Goal: Transaction & Acquisition: Purchase product/service

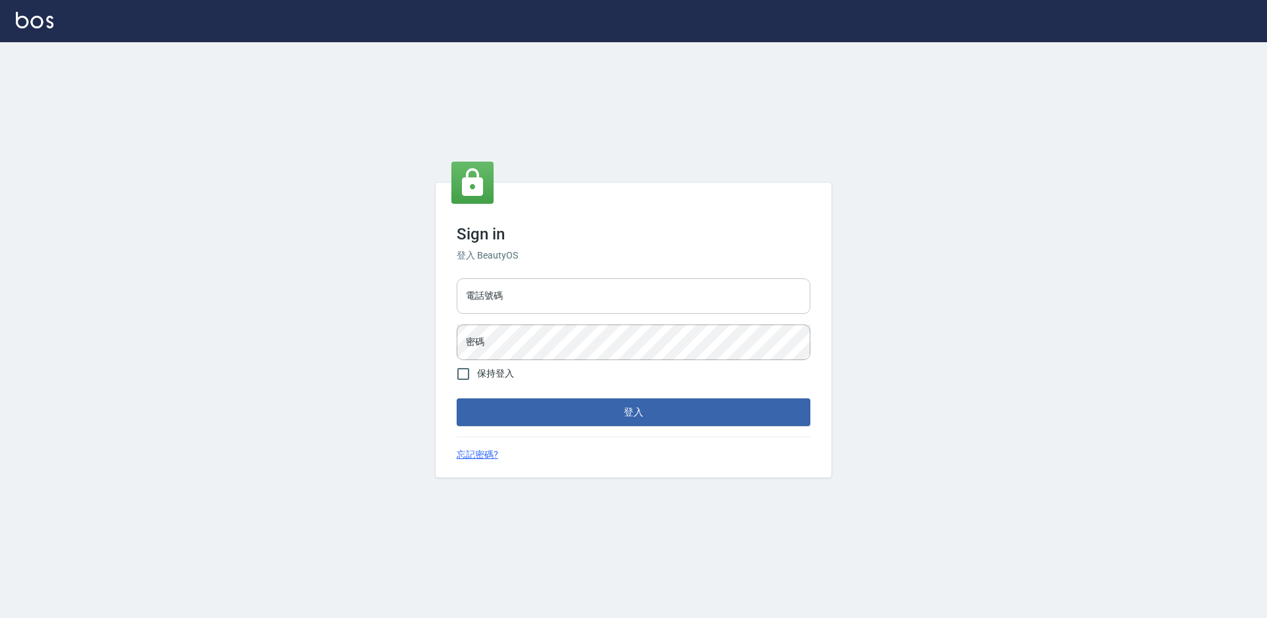
click at [524, 295] on input "電話號碼" at bounding box center [634, 296] width 354 height 36
type input "7805667"
click at [457, 398] on button "登入" at bounding box center [634, 412] width 354 height 28
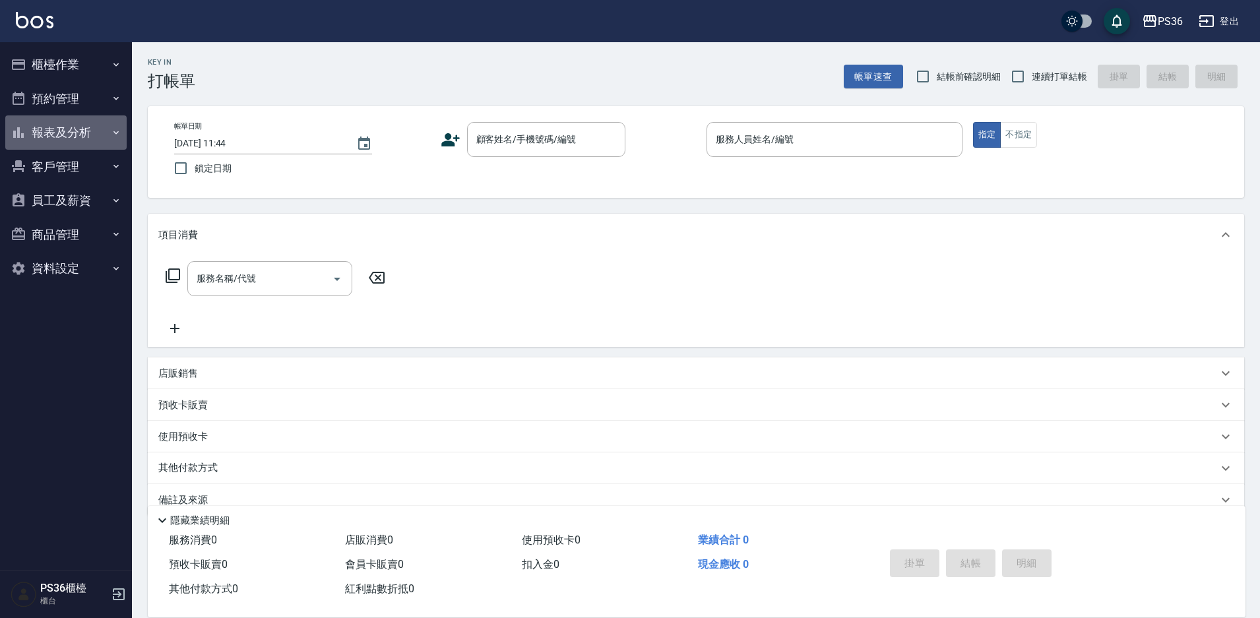
click at [71, 133] on button "報表及分析" at bounding box center [65, 132] width 121 height 34
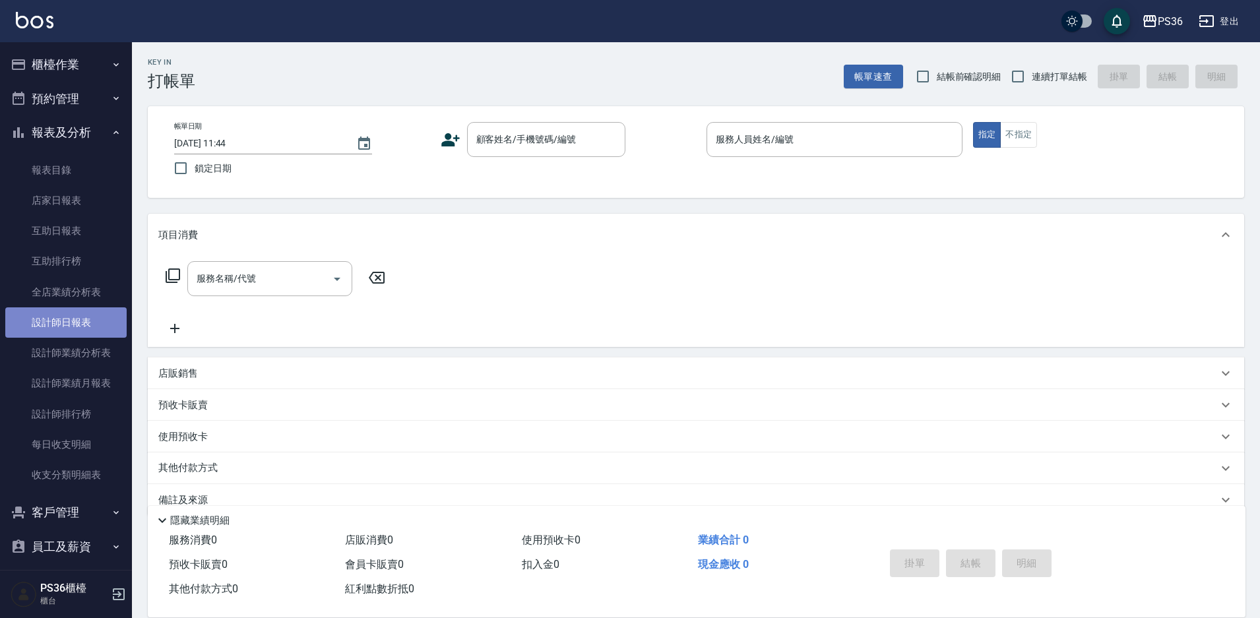
click at [92, 319] on link "設計師日報表" at bounding box center [65, 322] width 121 height 30
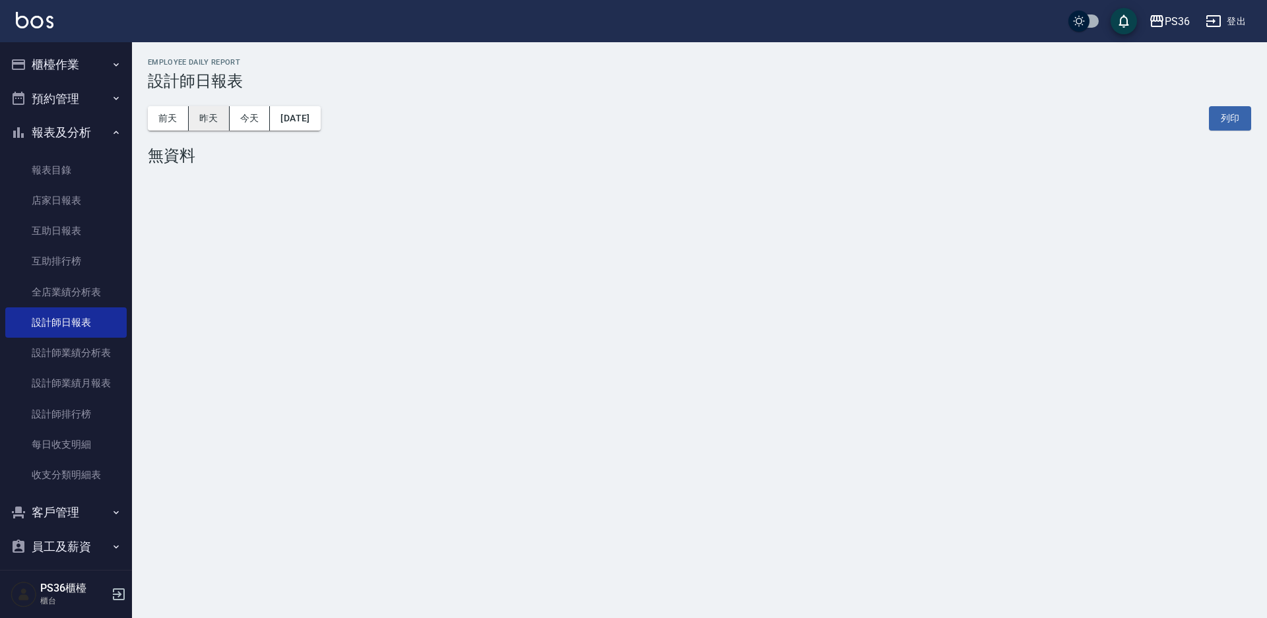
click at [212, 121] on button "昨天" at bounding box center [209, 118] width 41 height 24
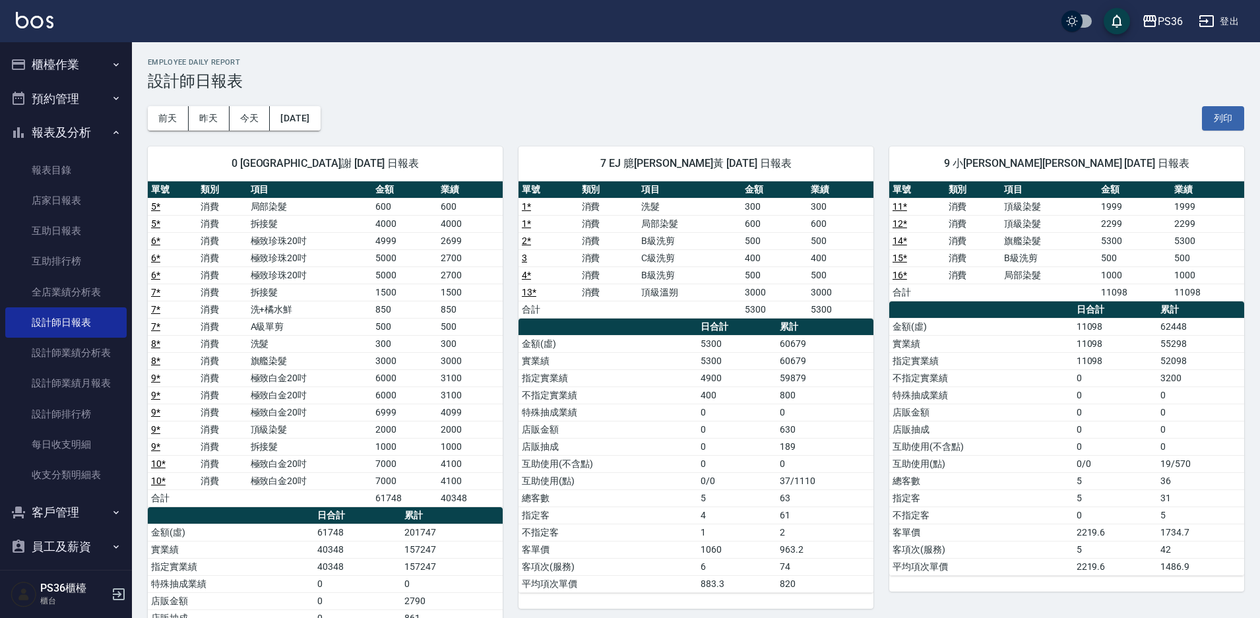
click at [540, 428] on td "店販金額" at bounding box center [608, 429] width 179 height 17
click at [57, 70] on button "櫃檯作業" at bounding box center [65, 65] width 121 height 34
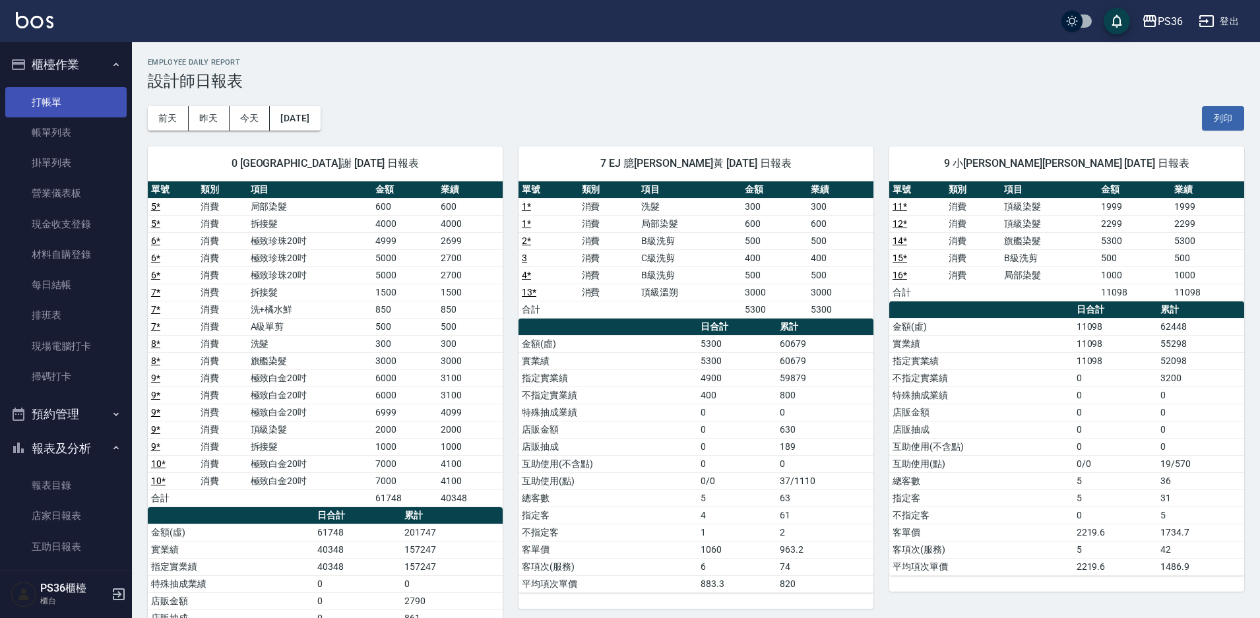
click at [55, 88] on link "打帳單" at bounding box center [65, 102] width 121 height 30
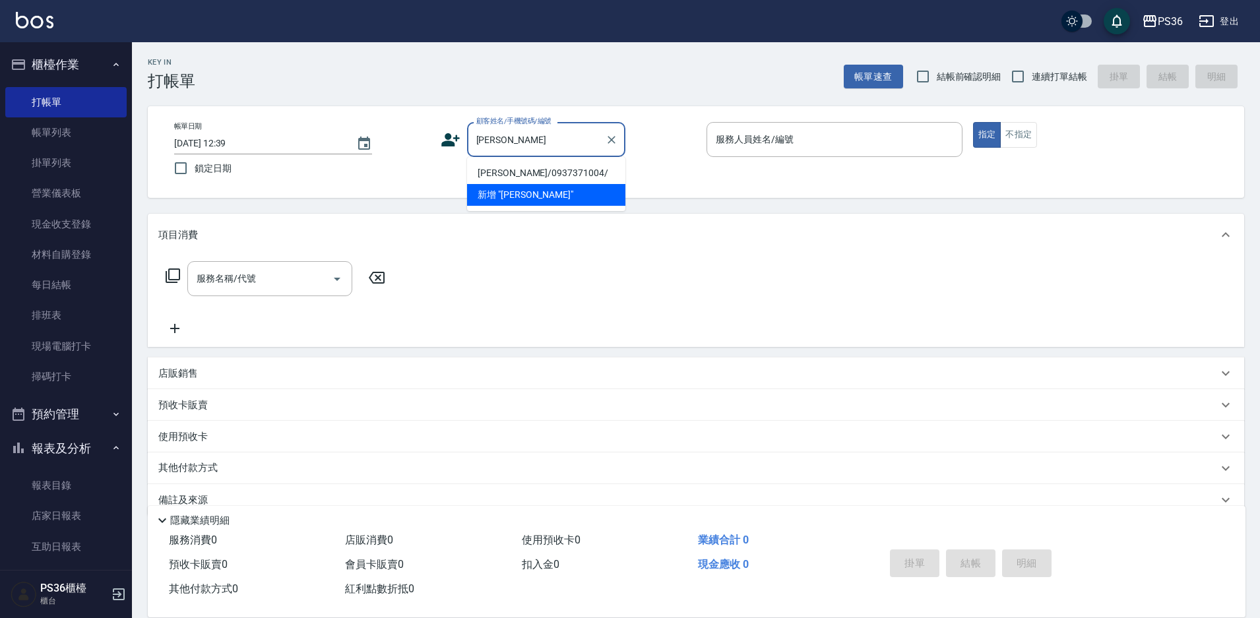
click at [507, 168] on li "[PERSON_NAME]/0937371004/" at bounding box center [546, 173] width 158 height 22
type input "[PERSON_NAME]/0937371004/"
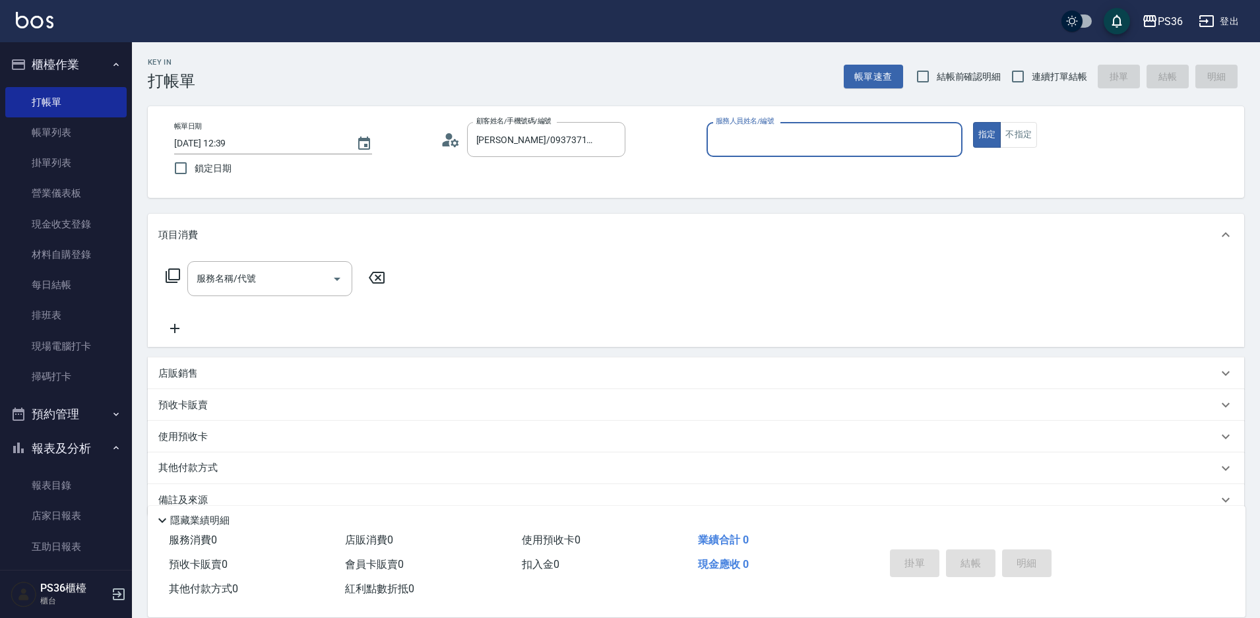
type input "EJ-7"
click at [274, 285] on input "服務名稱/代號" at bounding box center [259, 278] width 133 height 23
type input "103"
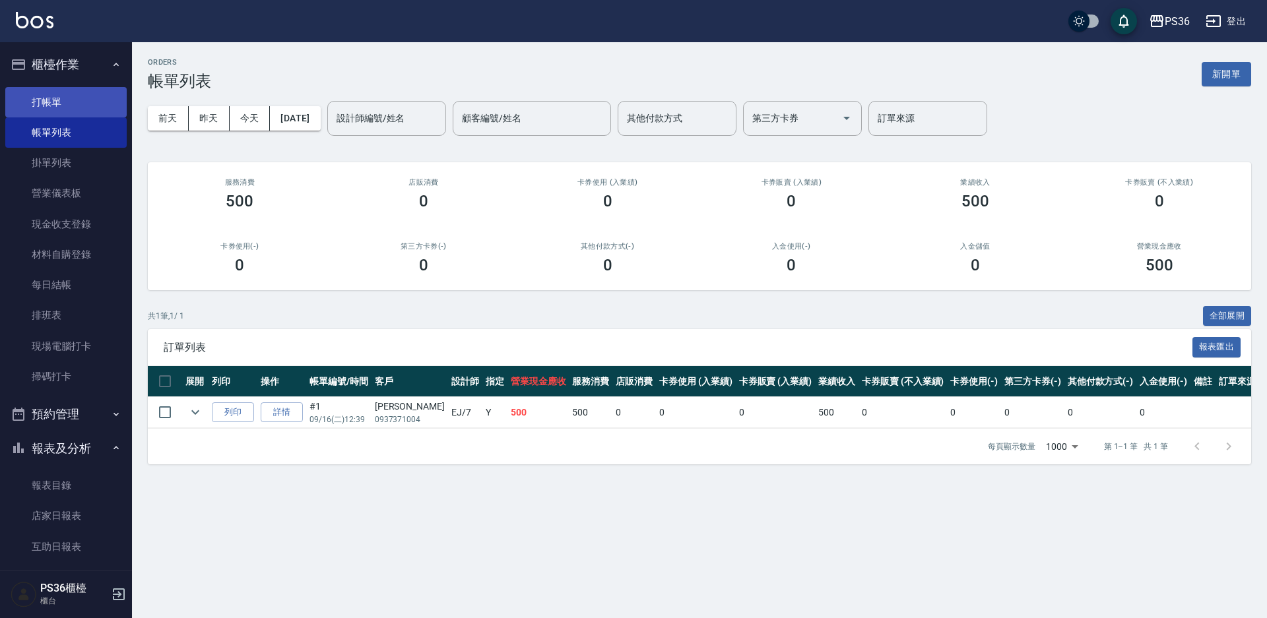
click at [81, 108] on link "打帳單" at bounding box center [65, 102] width 121 height 30
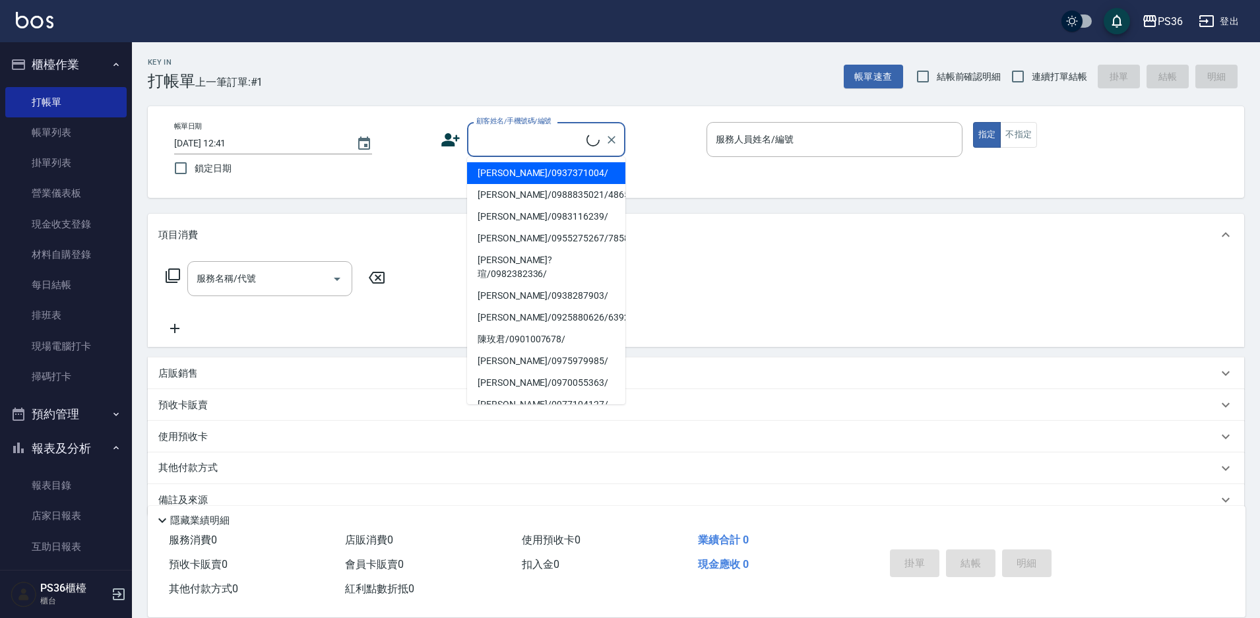
click at [539, 148] on input "顧客姓名/手機號碼/編號" at bounding box center [529, 139] width 113 height 23
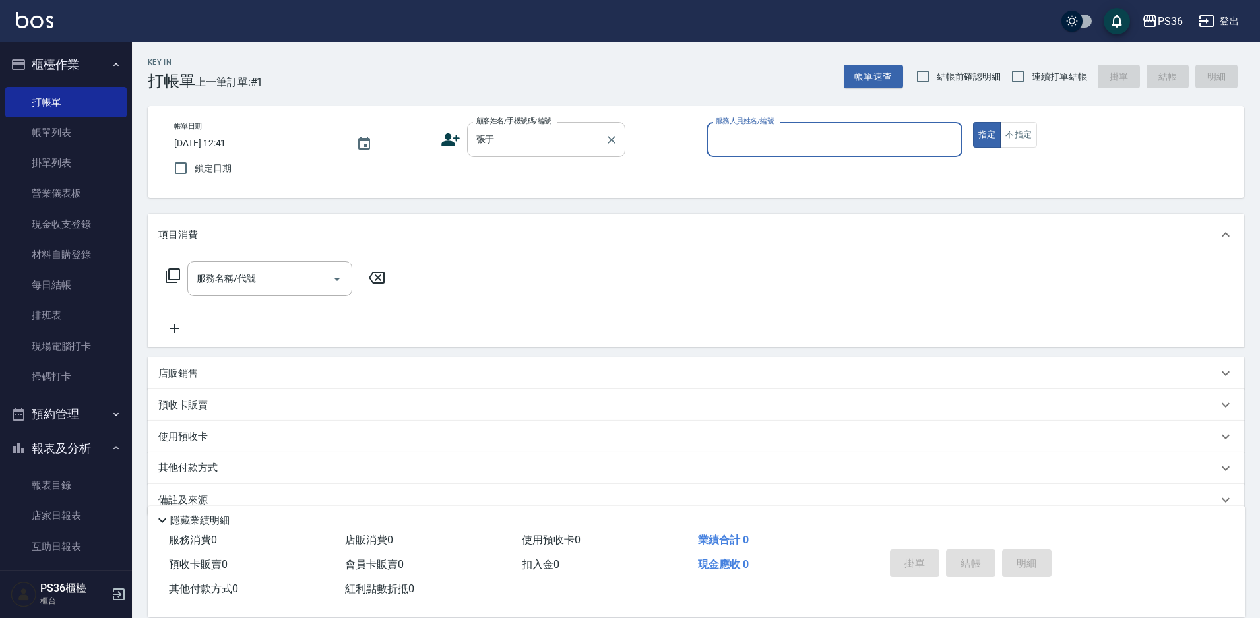
click at [554, 133] on input "張于" at bounding box center [536, 139] width 127 height 23
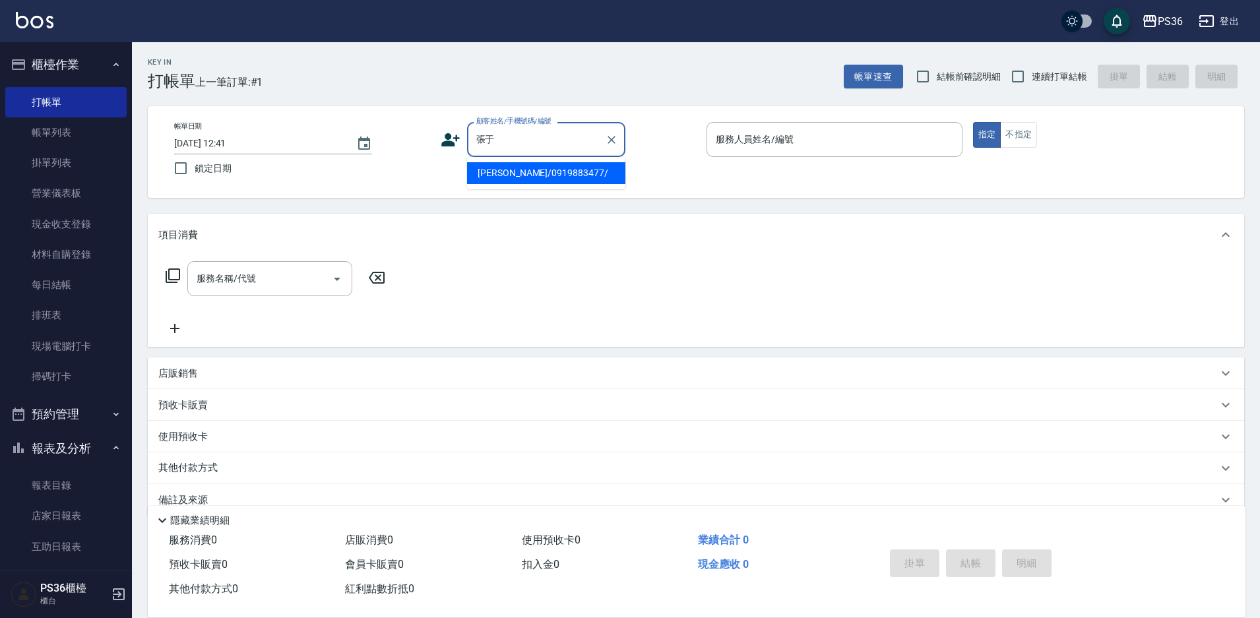
click at [524, 175] on li "[PERSON_NAME]/0919883477/" at bounding box center [546, 173] width 158 height 22
type input "[PERSON_NAME]/0919883477/"
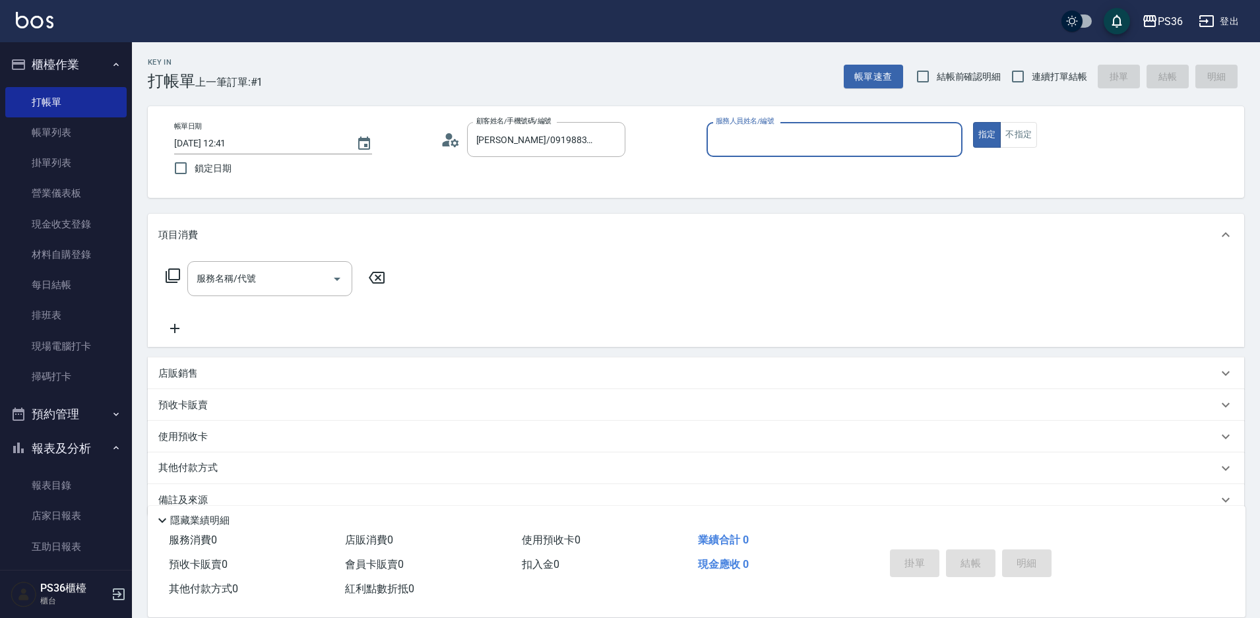
type input "小布-9"
click at [973, 122] on button "指定" at bounding box center [987, 135] width 28 height 26
type button "true"
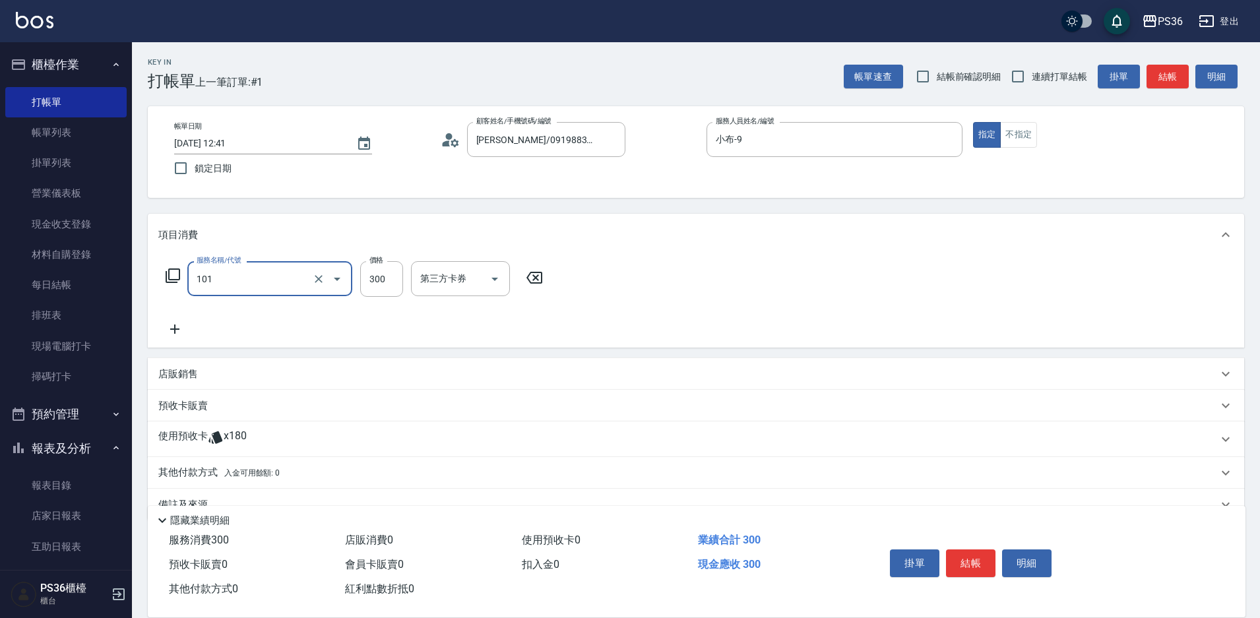
type input "洗髮(101)"
type input "[PERSON_NAME]-22"
click at [970, 566] on button "結帳" at bounding box center [970, 564] width 49 height 28
